Goal: Information Seeking & Learning: Learn about a topic

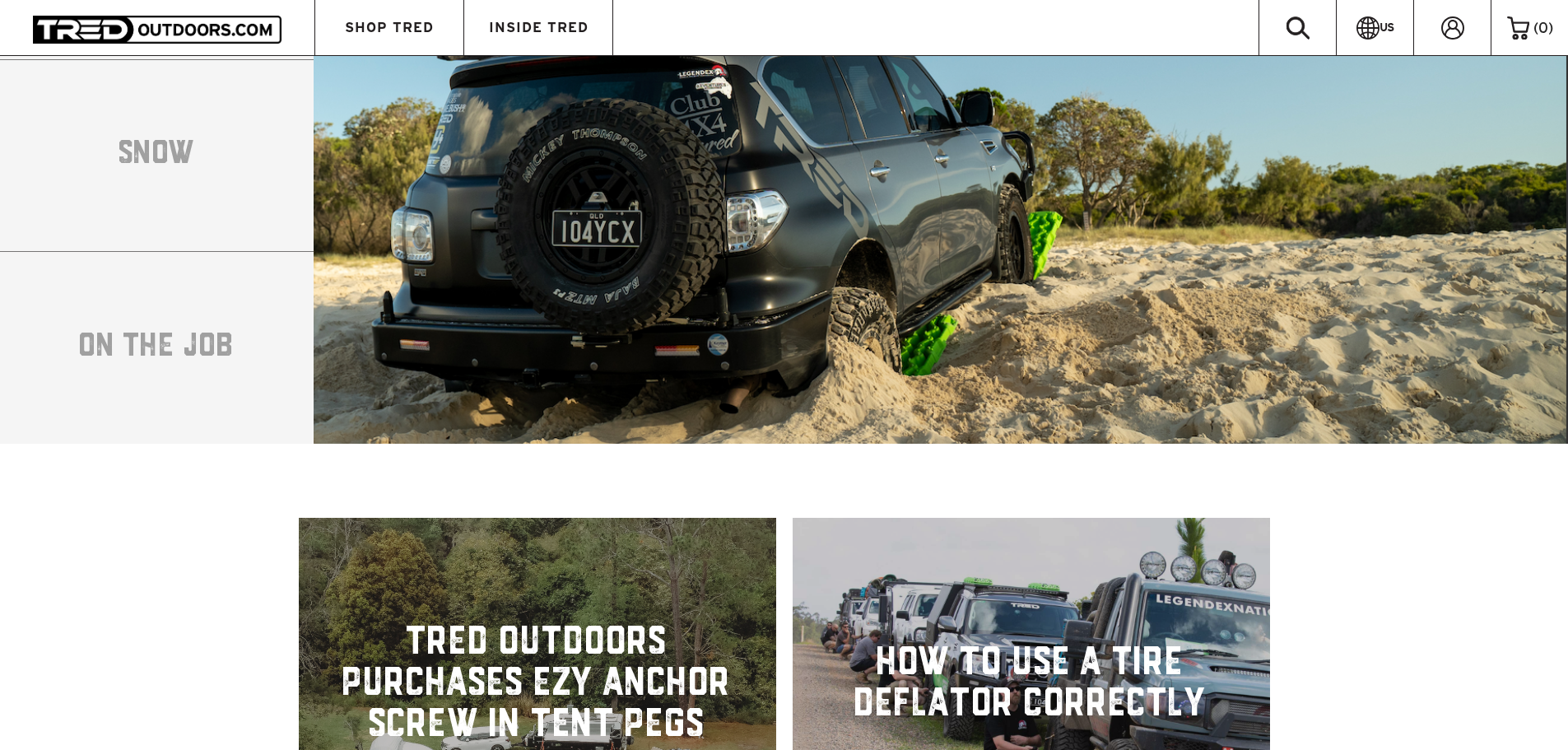
scroll to position [3703, 0]
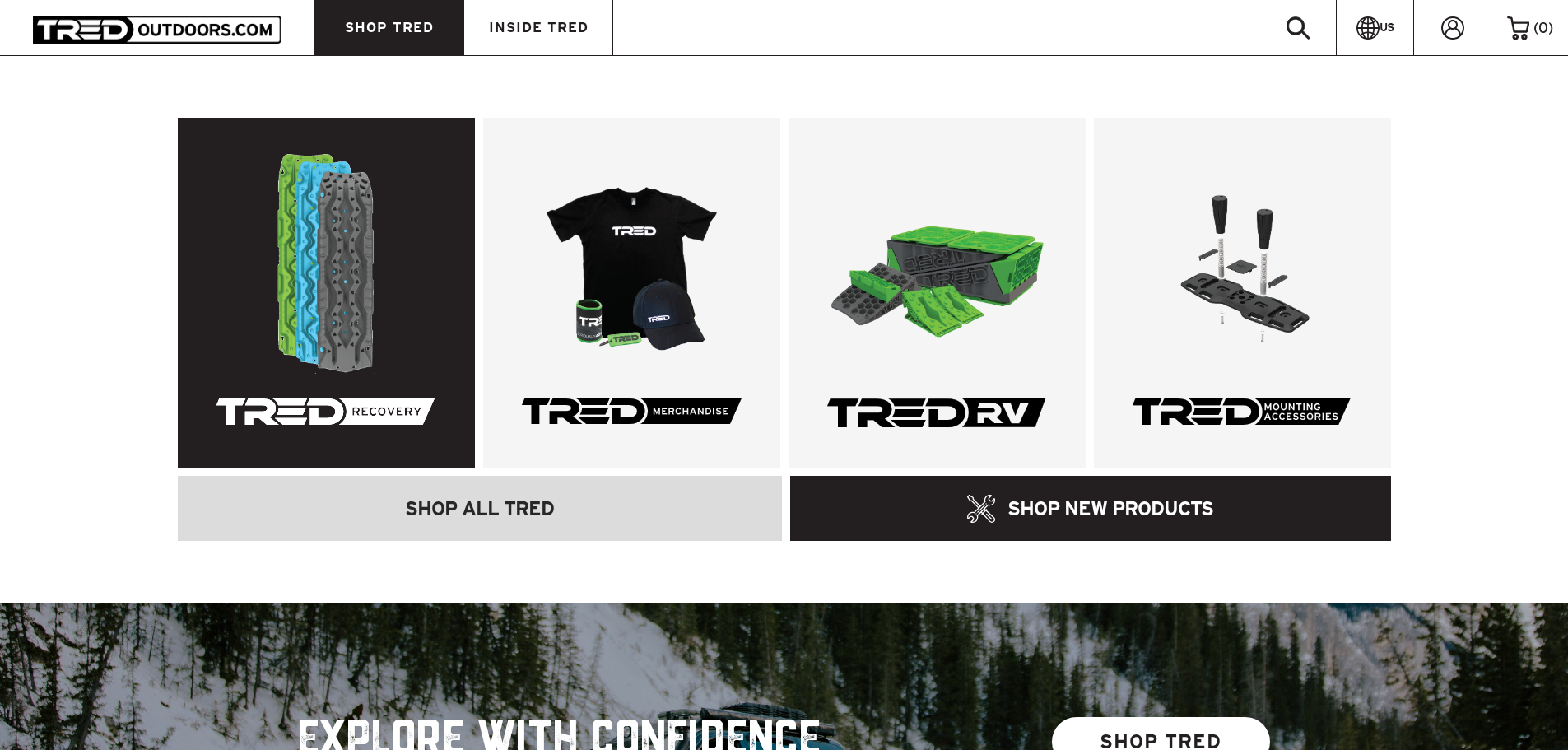
click at [425, 280] on link at bounding box center [326, 292] width 297 height 349
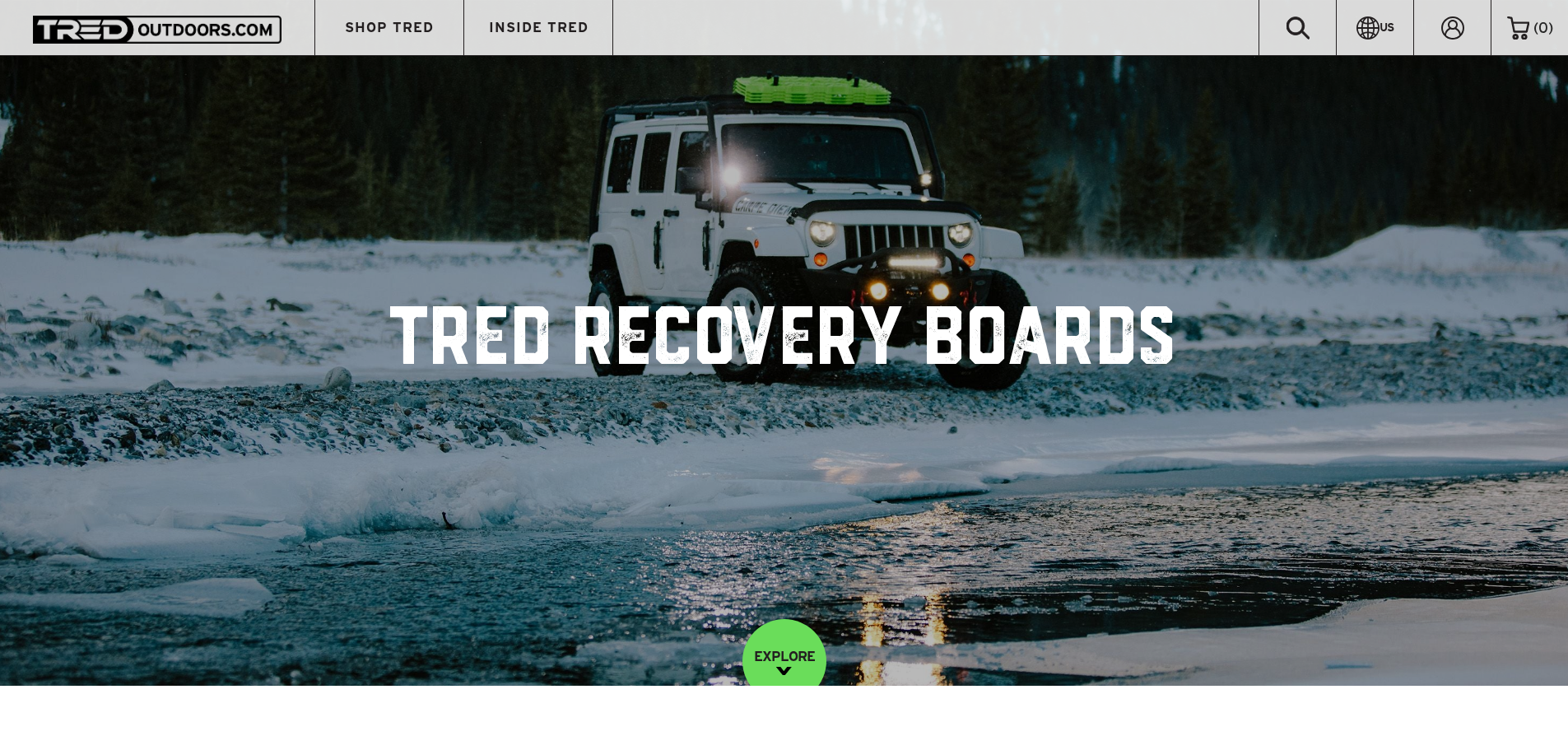
click at [161, 3] on div at bounding box center [157, 28] width 315 height 55
click at [151, 33] on img at bounding box center [157, 30] width 249 height 28
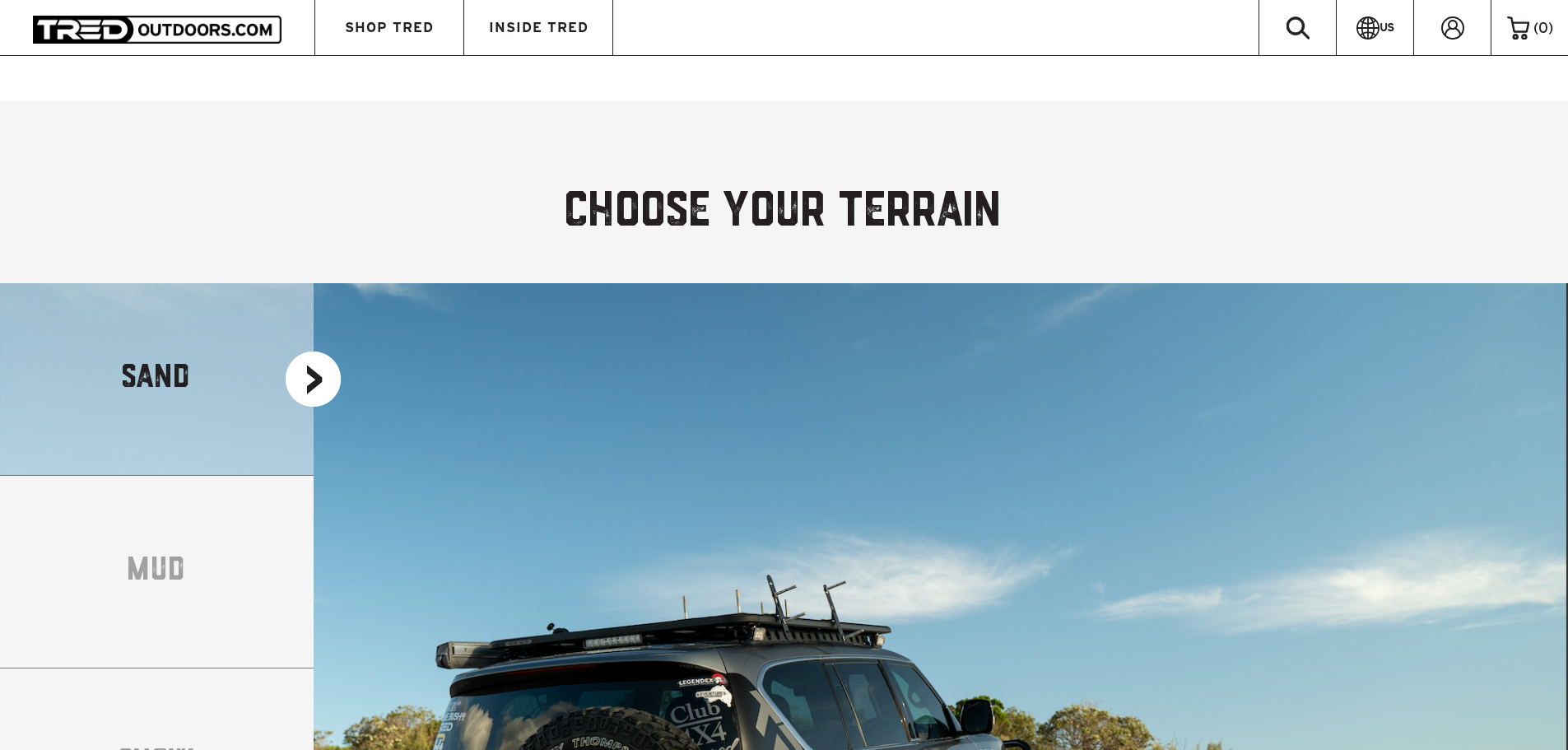
scroll to position [2962, 0]
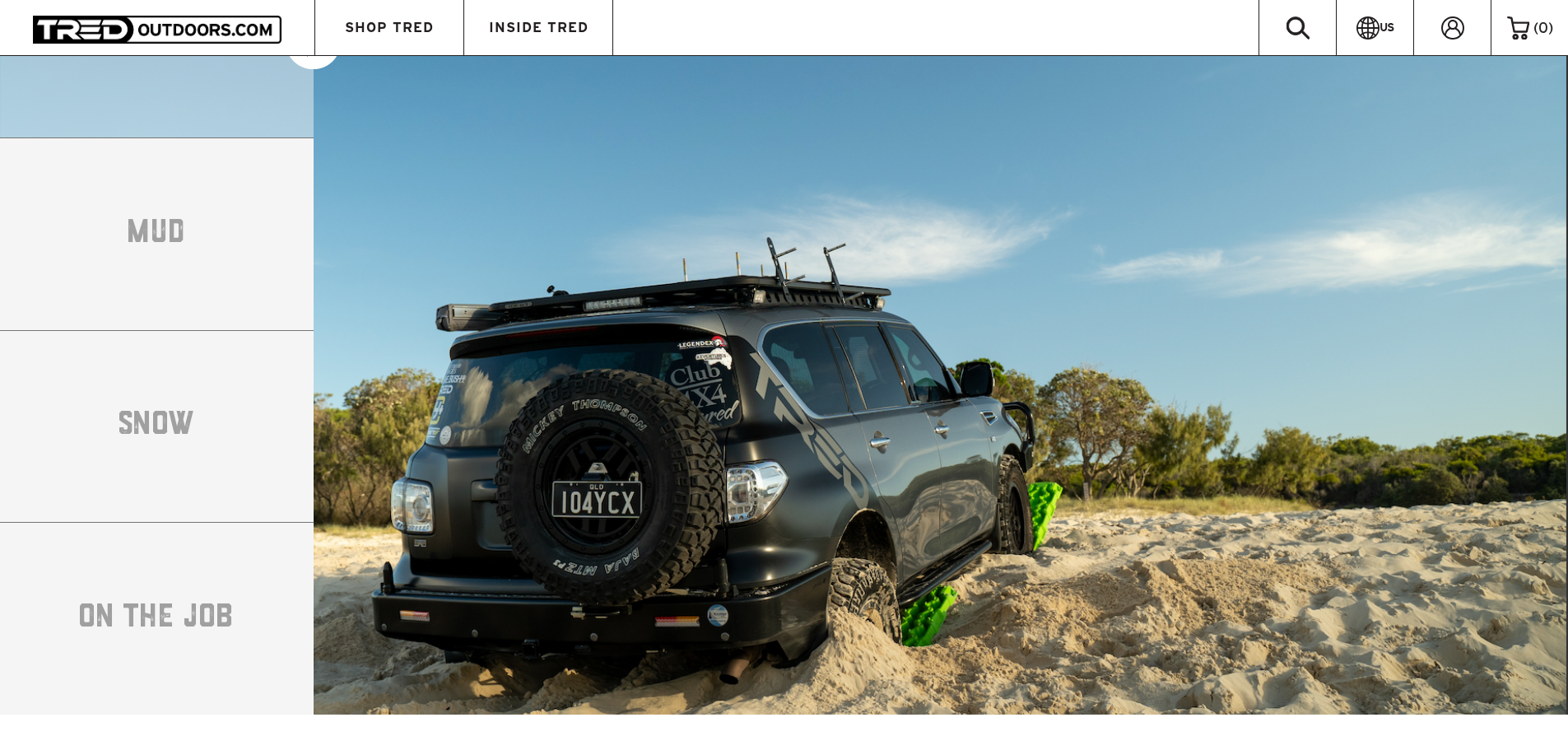
click at [128, 206] on li "MUD" at bounding box center [157, 233] width 314 height 192
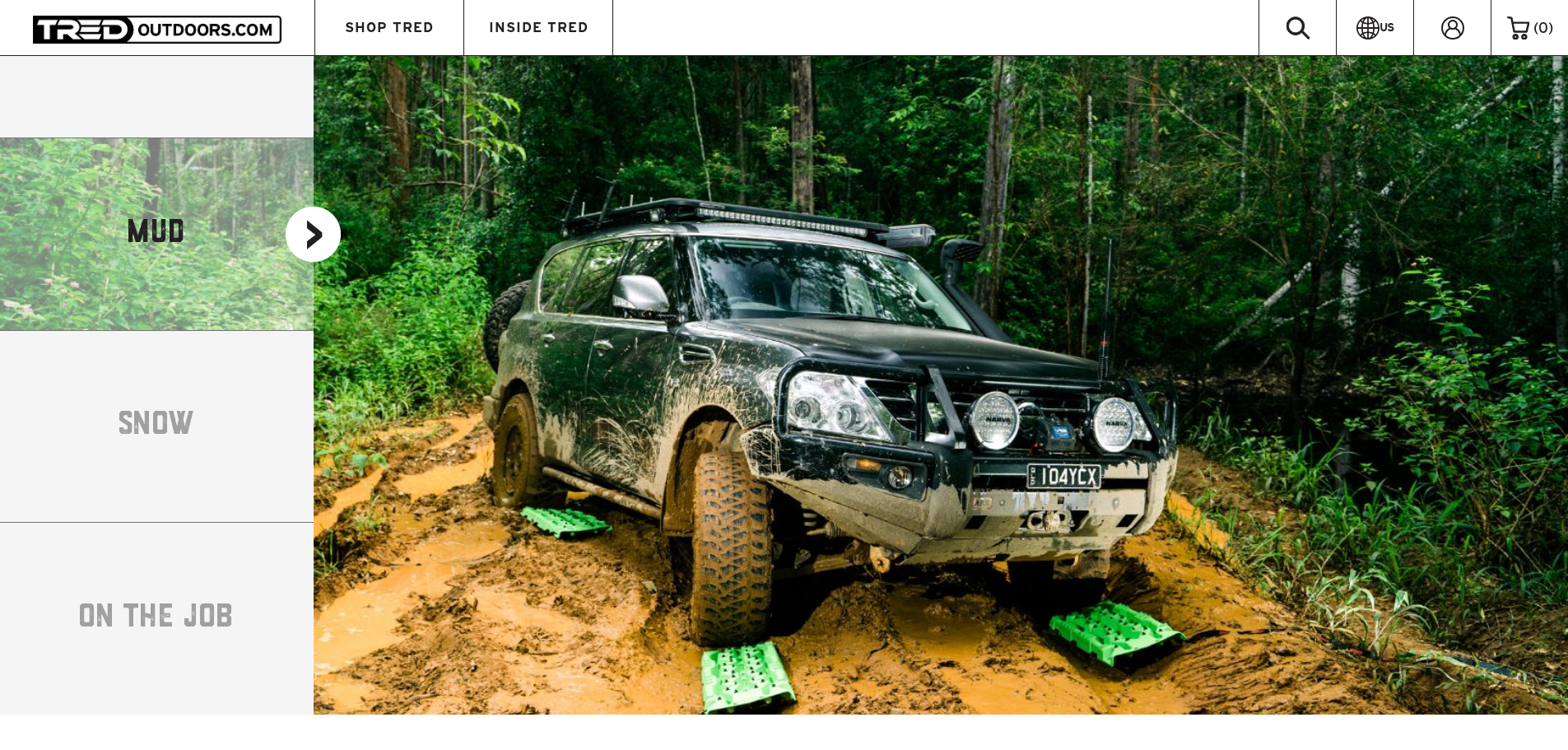
click at [192, 344] on li "SNOW" at bounding box center [157, 425] width 314 height 192
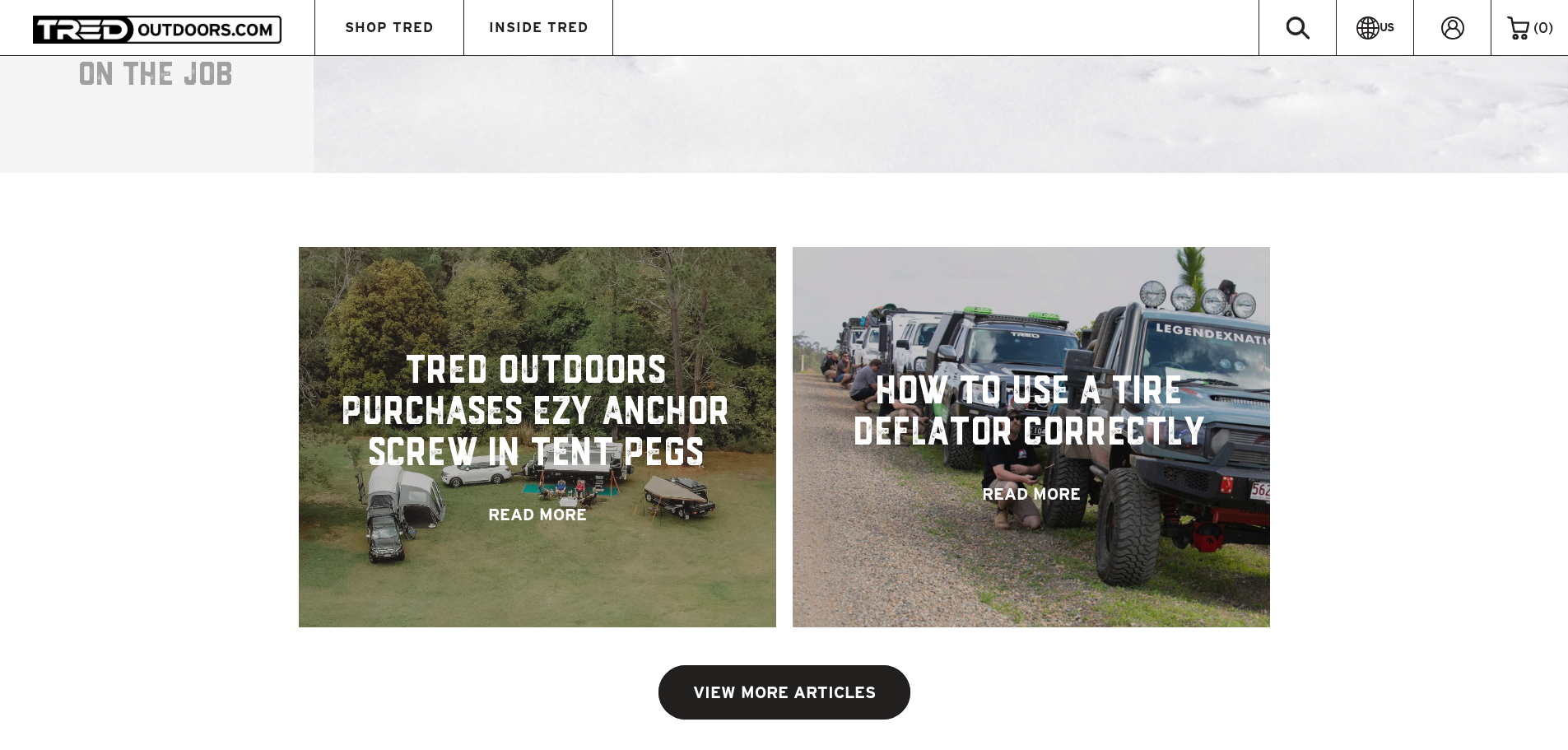
scroll to position [3620, 0]
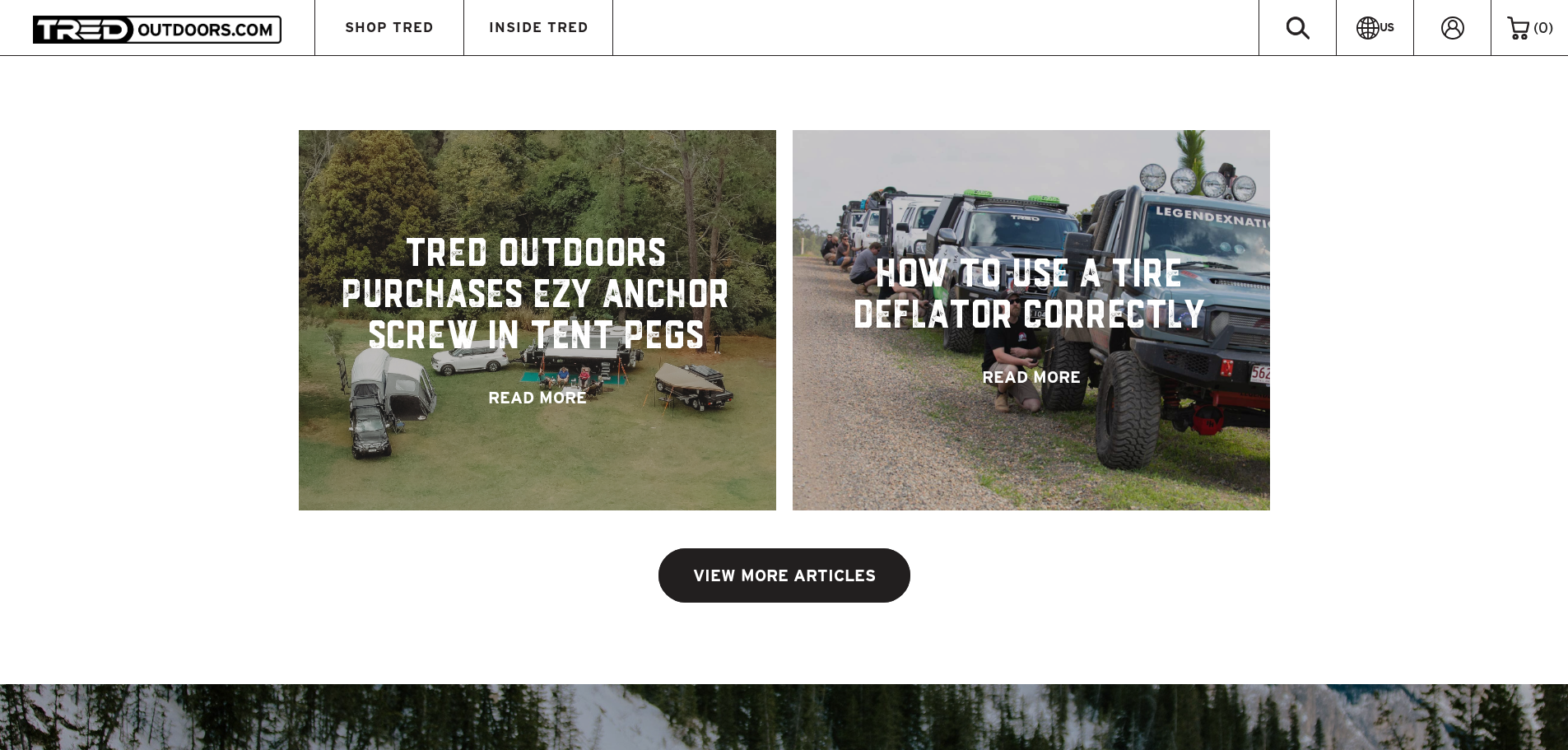
click at [389, 324] on link at bounding box center [538, 320] width 478 height 380
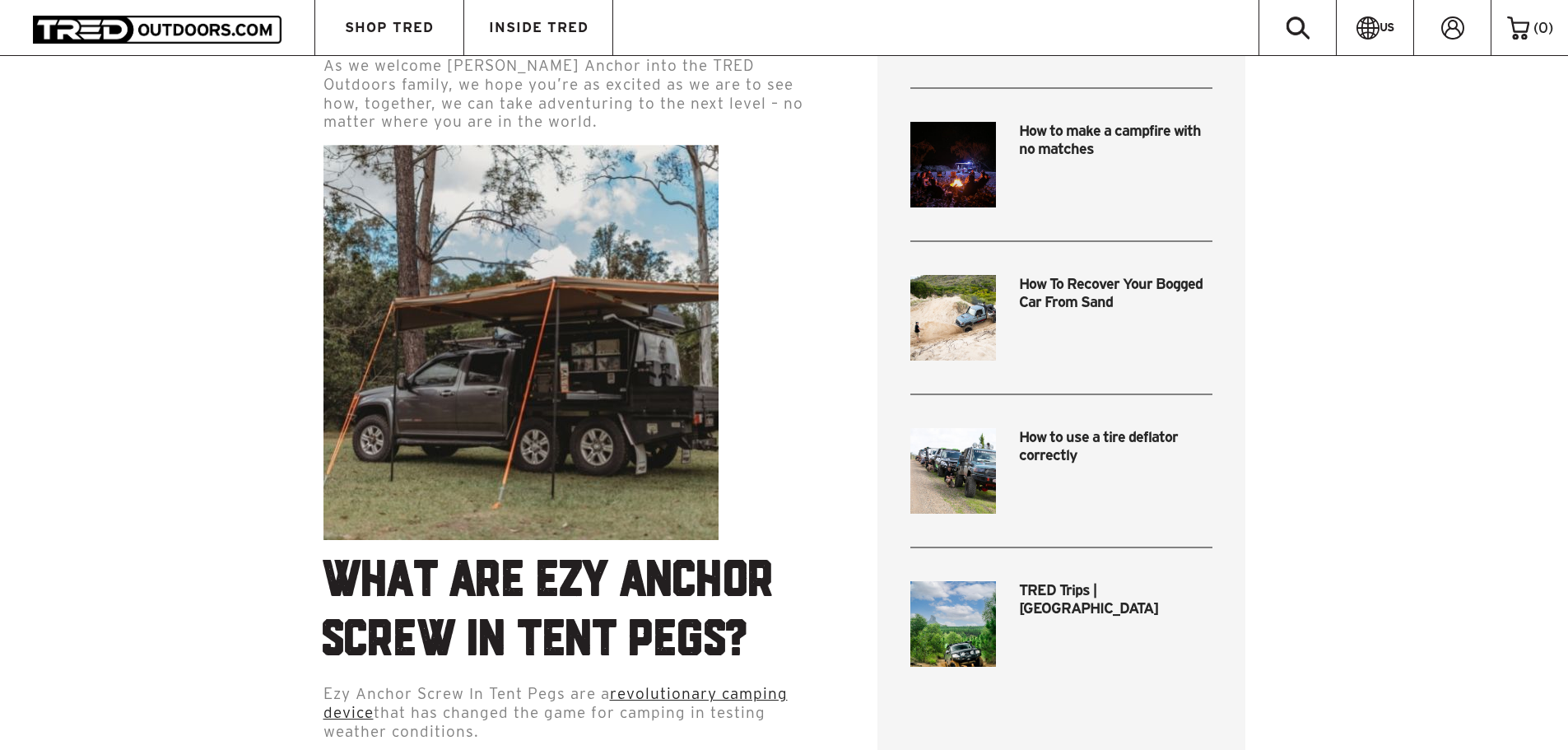
scroll to position [905, 0]
